Goal: Information Seeking & Learning: Check status

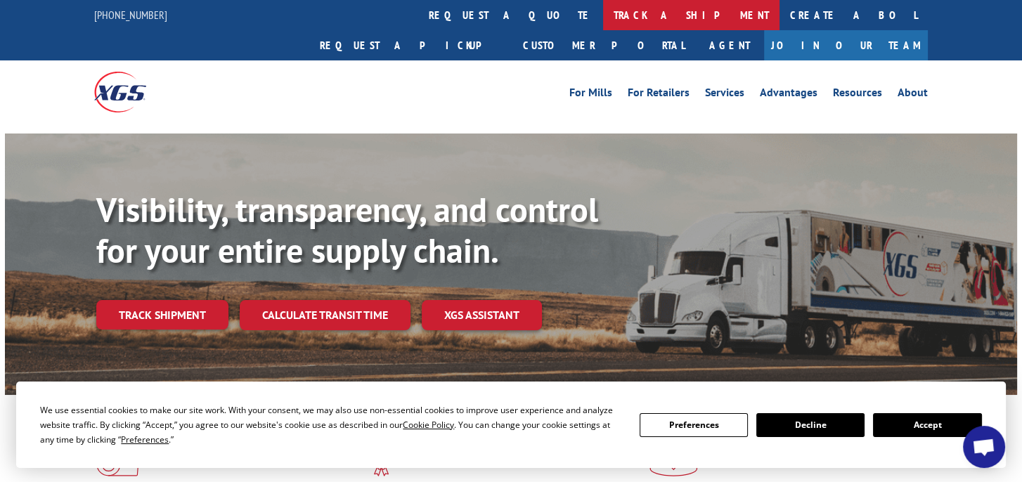
click at [603, 18] on link "track a shipment" at bounding box center [691, 15] width 176 height 30
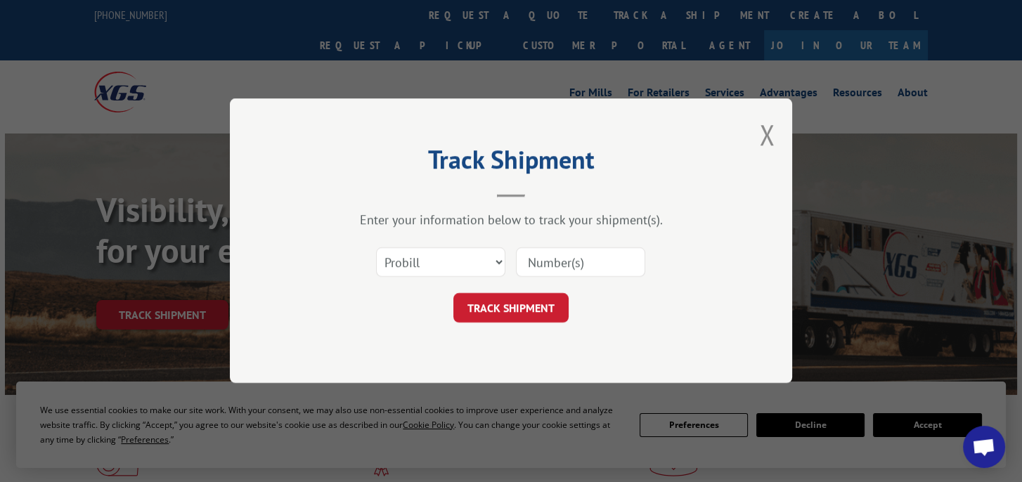
click at [538, 268] on input at bounding box center [580, 263] width 129 height 30
type input "2877562"
click button "TRACK SHIPMENT" at bounding box center [510, 309] width 115 height 30
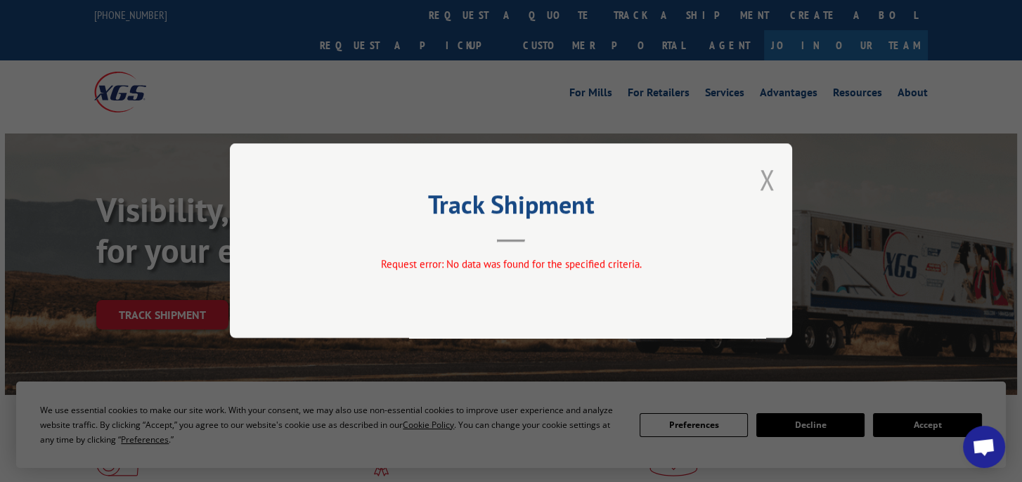
click at [768, 183] on button "Close modal" at bounding box center [766, 179] width 15 height 37
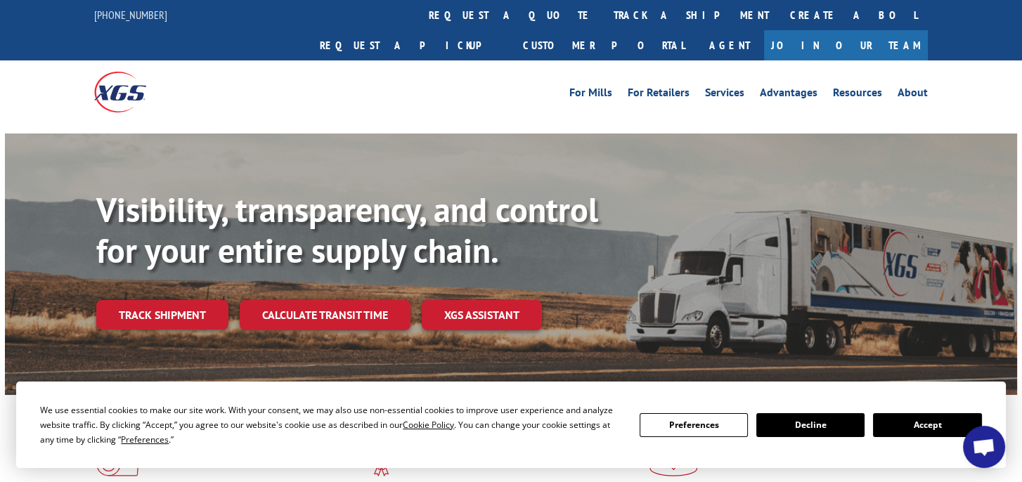
click at [603, 11] on link "track a shipment" at bounding box center [691, 15] width 176 height 30
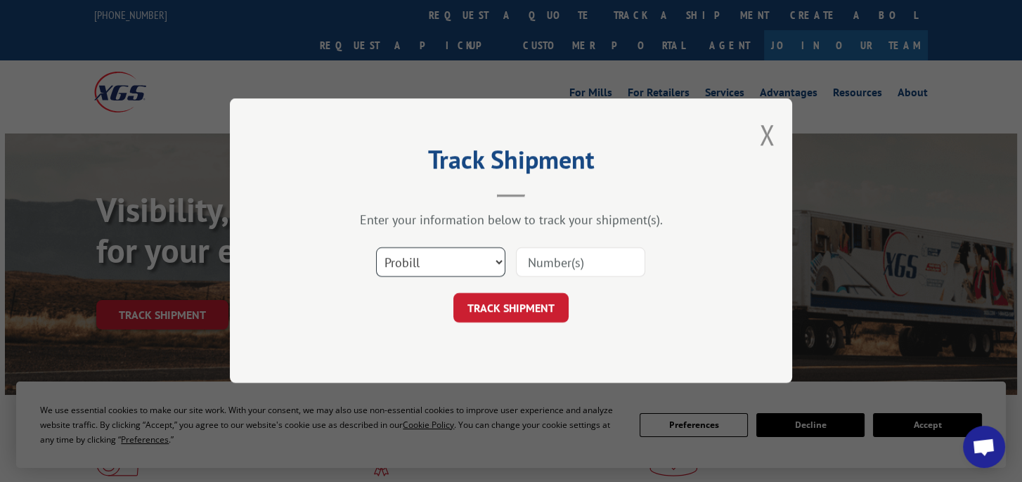
click at [443, 257] on select "Select category... Probill BOL PO" at bounding box center [440, 263] width 129 height 30
select select "bol"
click at [376, 248] on select "Select category... Probill BOL PO" at bounding box center [440, 263] width 129 height 30
click at [526, 266] on input at bounding box center [580, 263] width 129 height 30
type input "2877562"
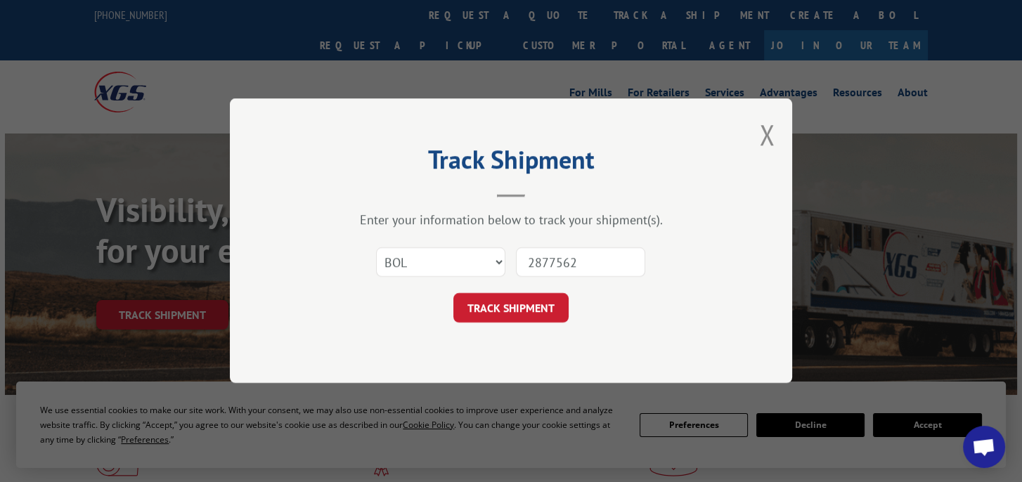
click at [531, 311] on button "TRACK SHIPMENT" at bounding box center [510, 309] width 115 height 30
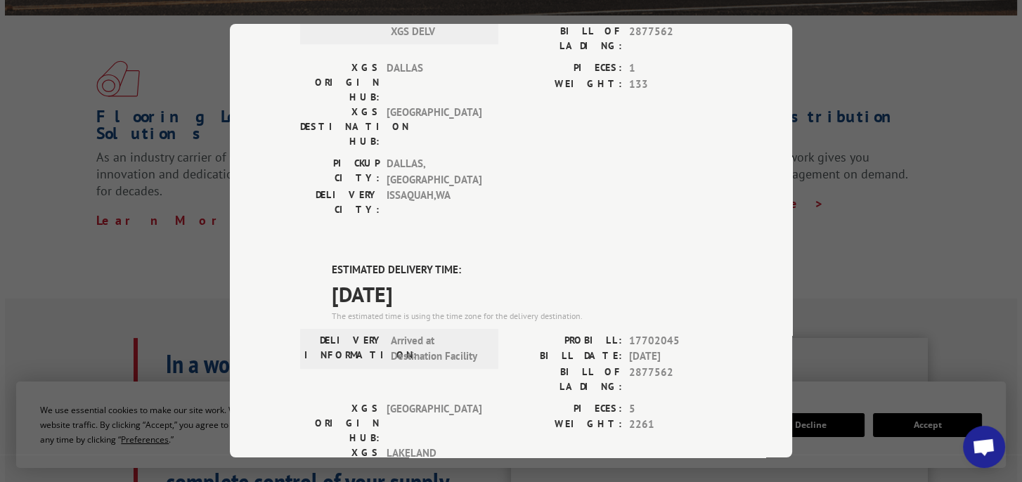
scroll to position [422, 0]
